Goal: Complete application form

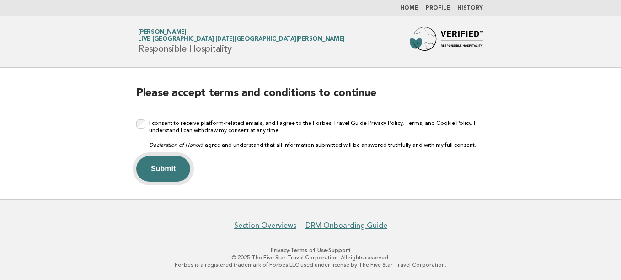
click at [172, 166] on button "Submit" at bounding box center [163, 169] width 54 height 26
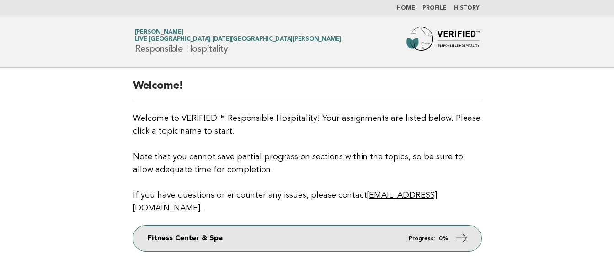
scroll to position [71, 0]
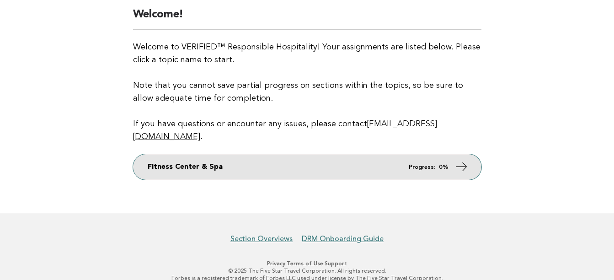
click at [451, 154] on link "Fitness Center & Spa Progress: 0%" at bounding box center [307, 167] width 349 height 26
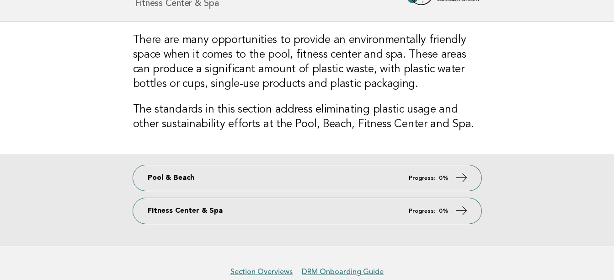
scroll to position [91, 0]
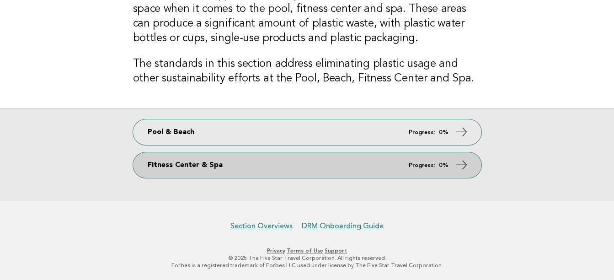
click at [432, 162] on em "Progress:" at bounding box center [422, 165] width 27 height 6
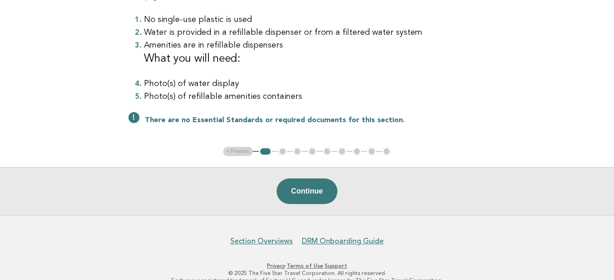
scroll to position [182, 0]
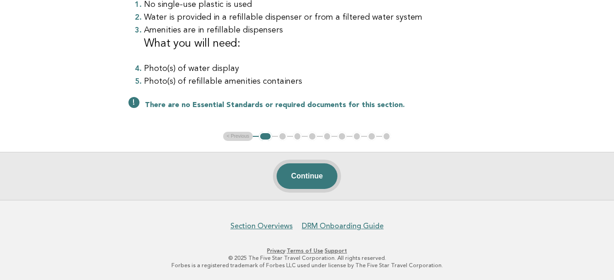
click at [298, 177] on button "Continue" at bounding box center [307, 176] width 61 height 26
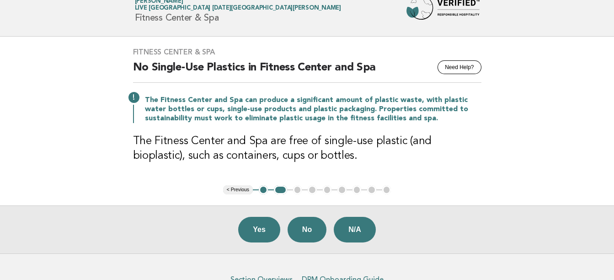
scroll to position [46, 0]
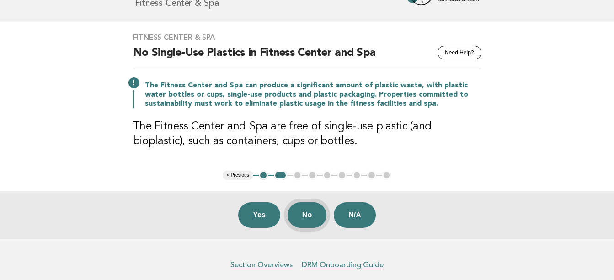
click at [309, 212] on button "No" at bounding box center [307, 215] width 39 height 26
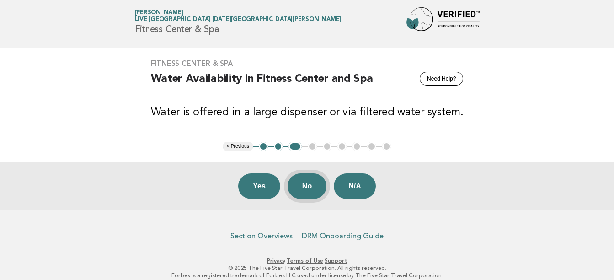
scroll to position [30, 0]
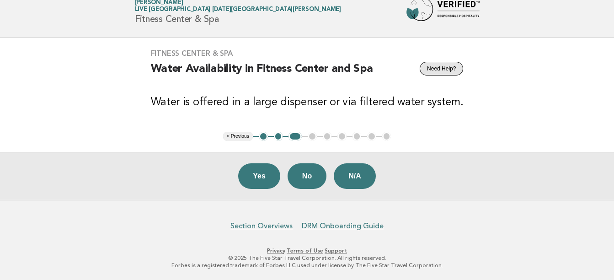
click at [433, 69] on button "Need Help?" at bounding box center [441, 69] width 43 height 14
click at [313, 172] on button "No" at bounding box center [307, 176] width 39 height 26
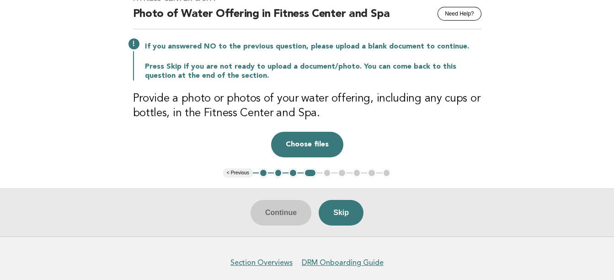
scroll to position [91, 0]
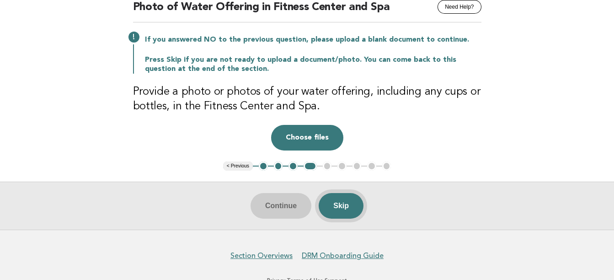
click at [342, 207] on button "Skip" at bounding box center [341, 206] width 45 height 26
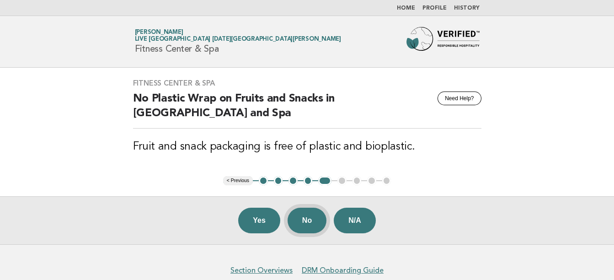
click at [299, 220] on button "No" at bounding box center [307, 221] width 39 height 26
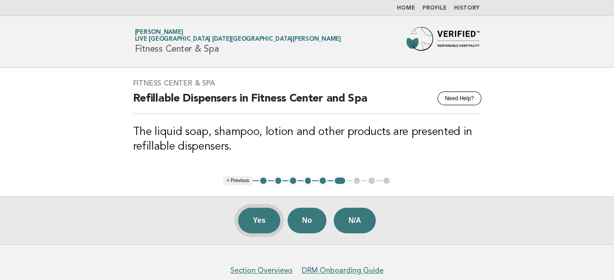
click at [264, 214] on button "Yes" at bounding box center [259, 221] width 42 height 26
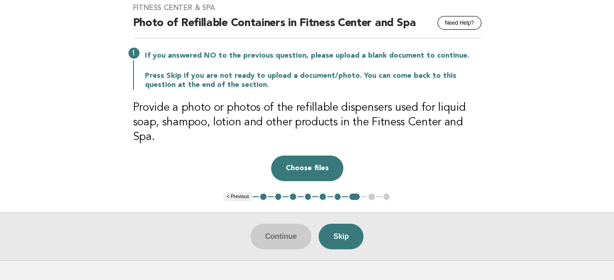
scroll to position [91, 0]
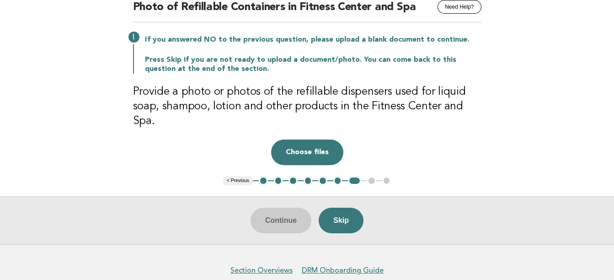
click at [364, 89] on h3 "Provide a photo or photos of the refillable dispensers used for liquid soap, sh…" at bounding box center [307, 107] width 349 height 44
click at [295, 176] on button "3" at bounding box center [293, 180] width 9 height 9
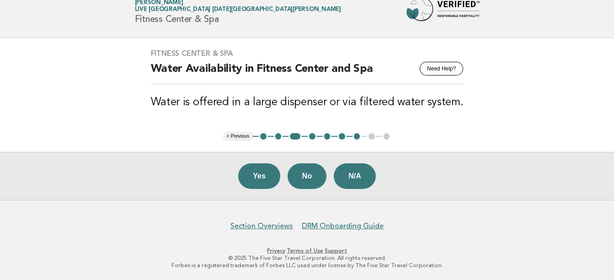
scroll to position [0, 0]
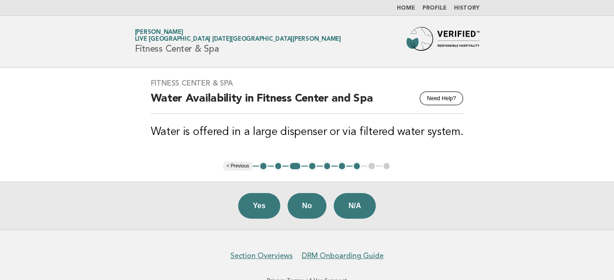
click at [281, 162] on button "2" at bounding box center [278, 165] width 9 height 9
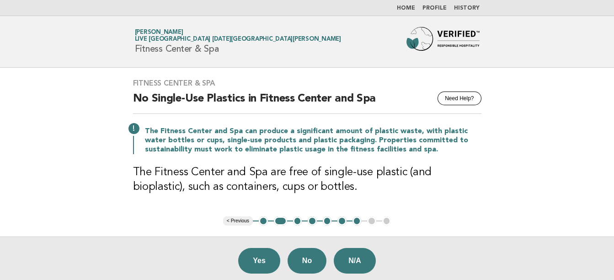
click at [263, 219] on button "1" at bounding box center [263, 220] width 9 height 9
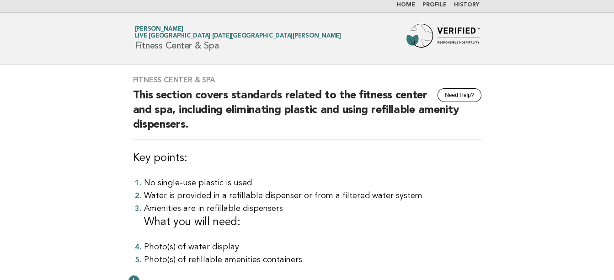
scroll to position [182, 0]
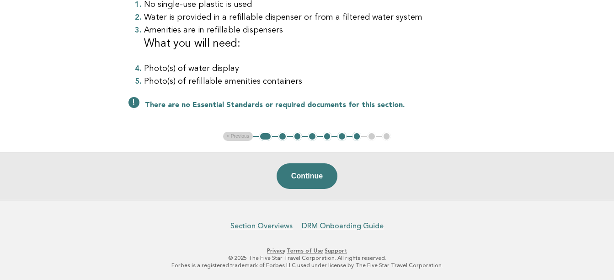
click at [282, 135] on button "2" at bounding box center [282, 136] width 9 height 9
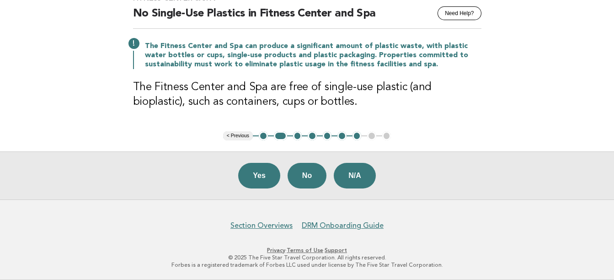
scroll to position [85, 0]
click at [299, 133] on button "3" at bounding box center [297, 136] width 9 height 9
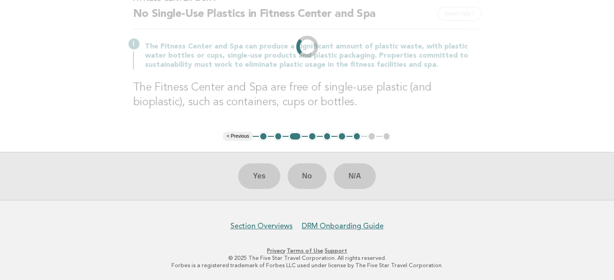
scroll to position [30, 0]
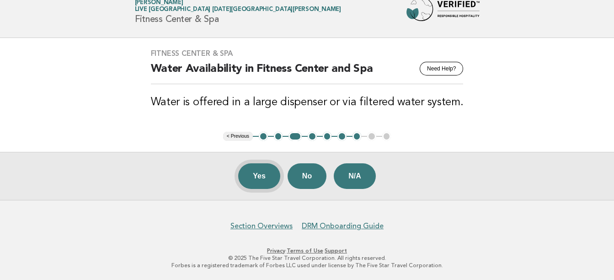
click at [261, 176] on button "Yes" at bounding box center [259, 176] width 42 height 26
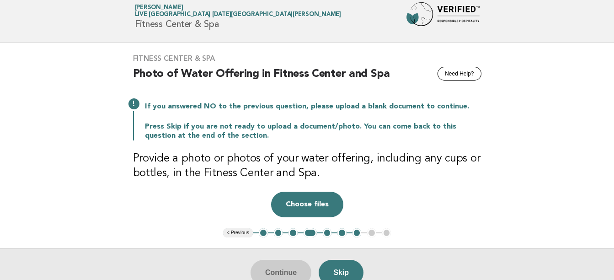
scroll to position [46, 0]
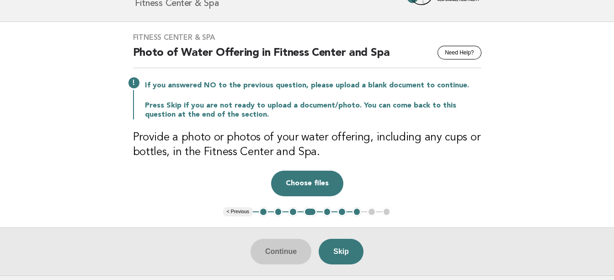
click at [294, 210] on button "3" at bounding box center [293, 211] width 9 height 9
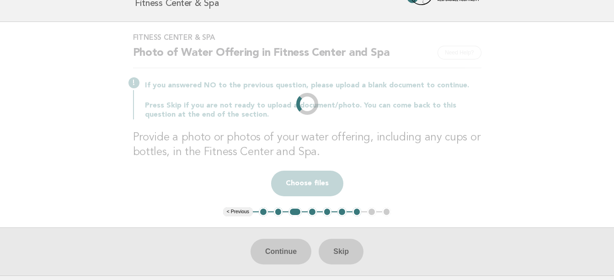
scroll to position [30, 0]
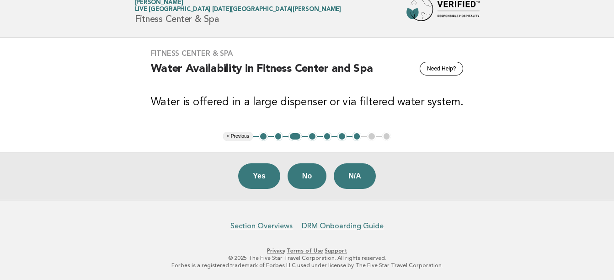
click at [277, 134] on button "2" at bounding box center [278, 136] width 9 height 9
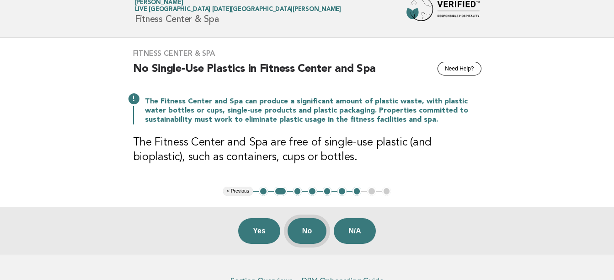
click at [313, 231] on button "No" at bounding box center [307, 231] width 39 height 26
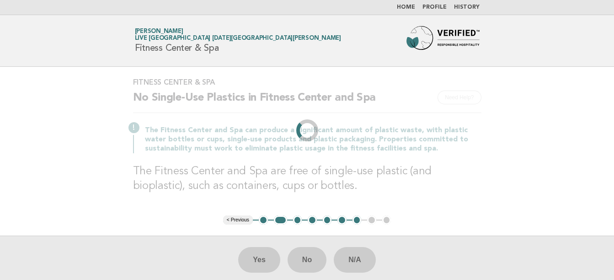
scroll to position [0, 0]
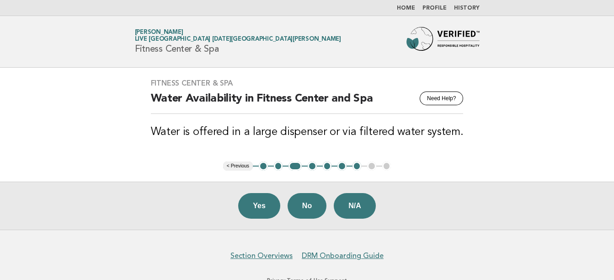
click at [460, 170] on main "Fitness Center & Spa Need Help? Water Availability in Fitness Center and Spa Wa…" at bounding box center [307, 149] width 614 height 162
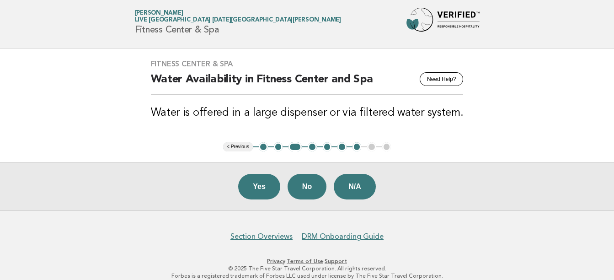
scroll to position [30, 0]
